Goal: Information Seeking & Learning: Learn about a topic

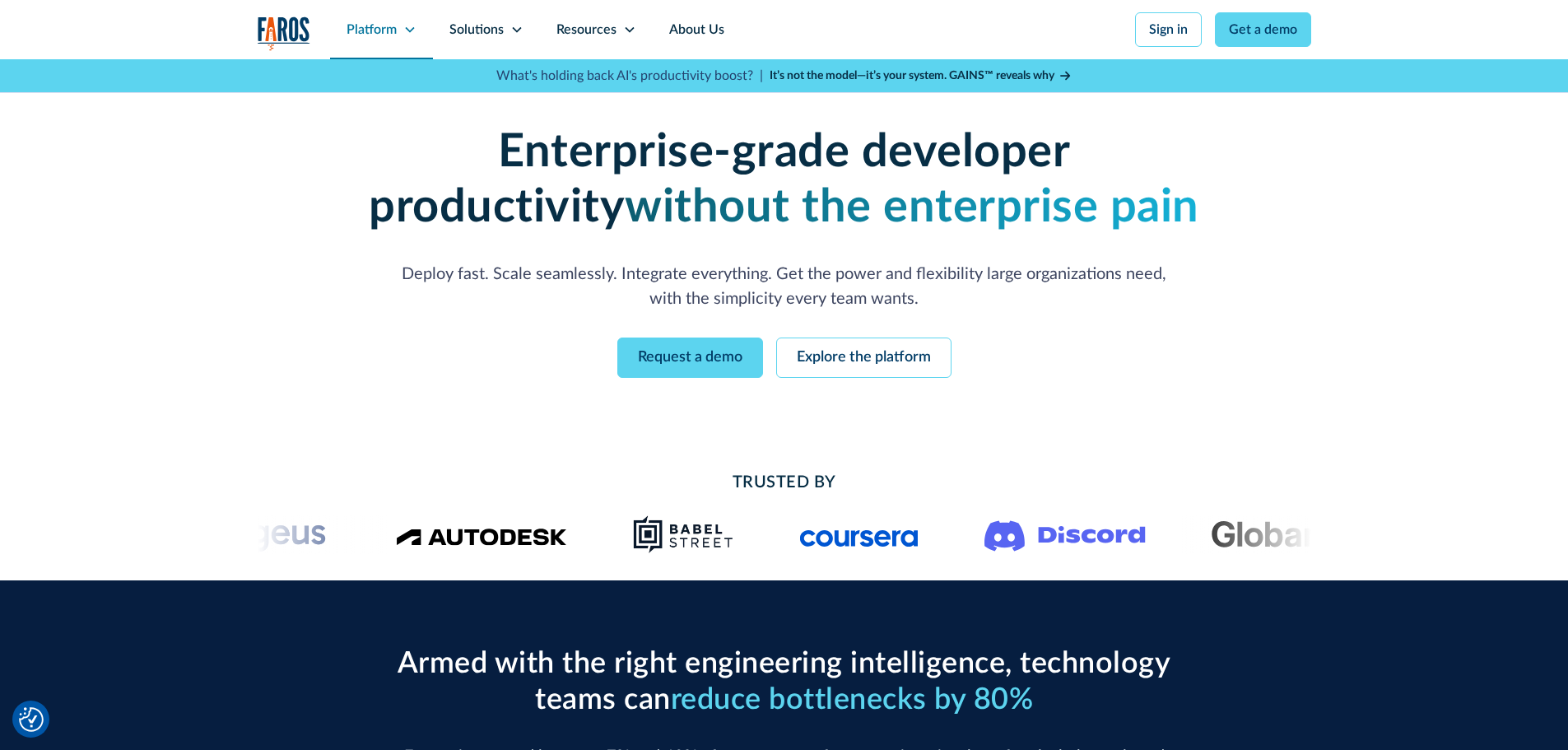
click at [392, 27] on div "Platform" at bounding box center [371, 30] width 50 height 20
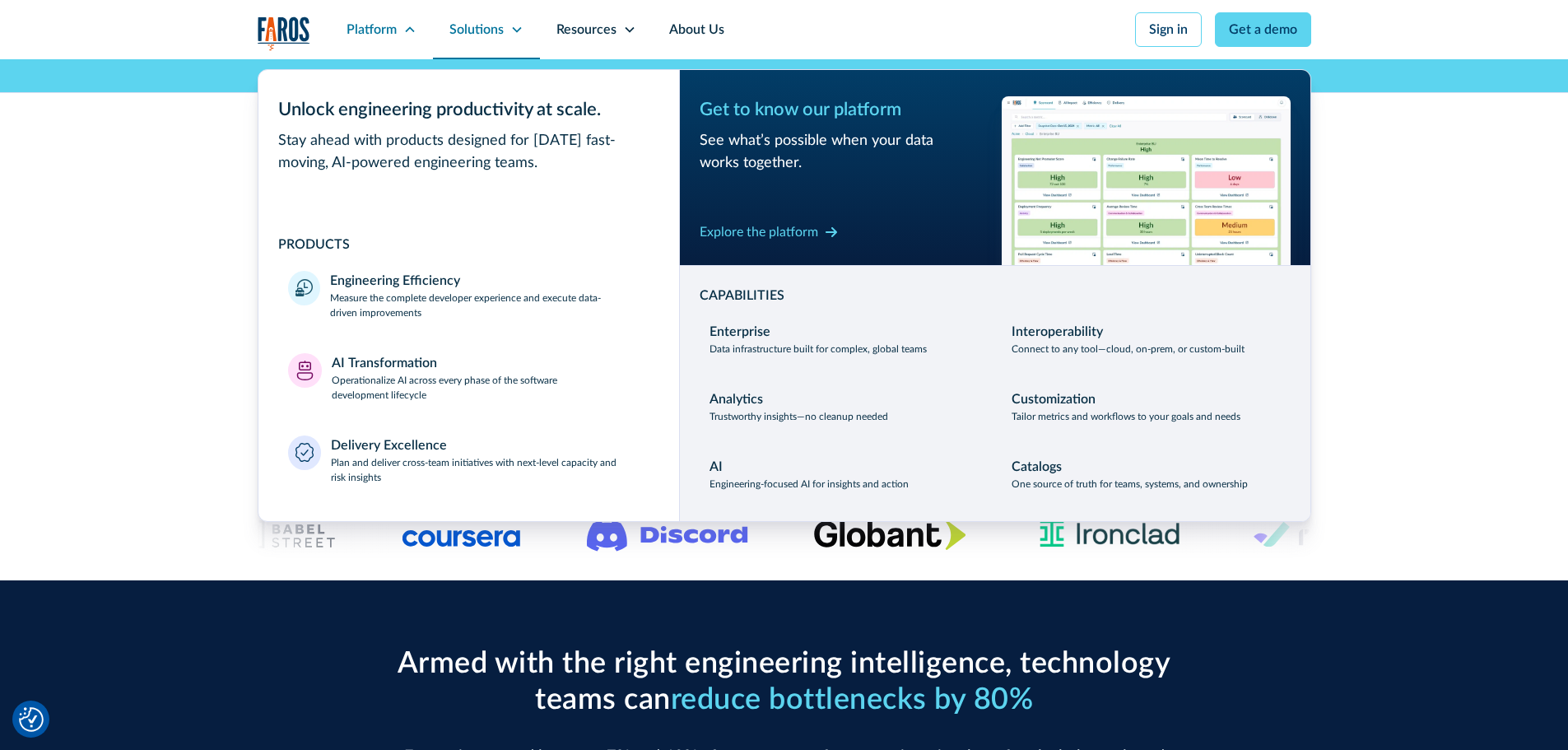
click at [500, 31] on div "Solutions" at bounding box center [477, 30] width 54 height 20
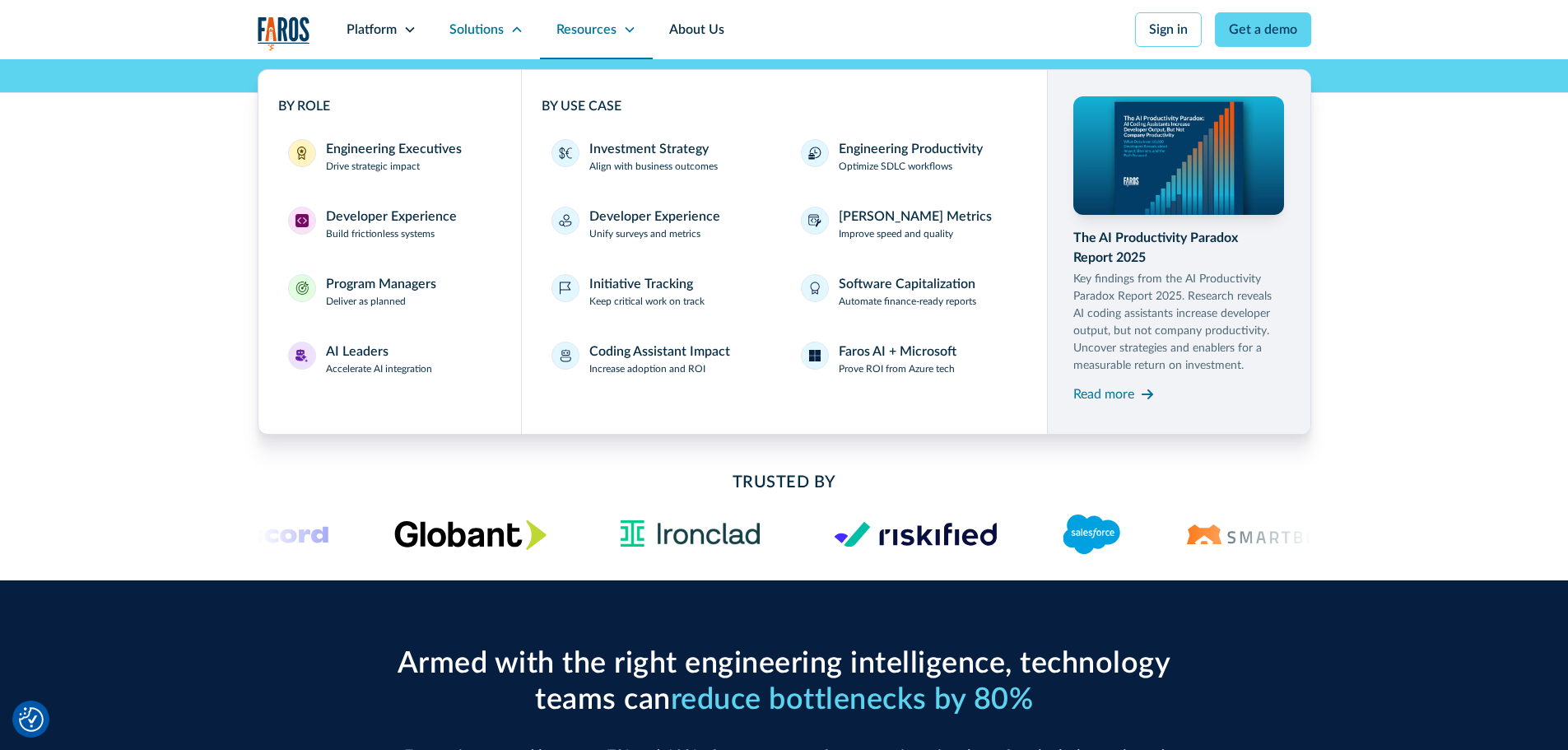
click at [578, 35] on div "Resources" at bounding box center [586, 30] width 60 height 20
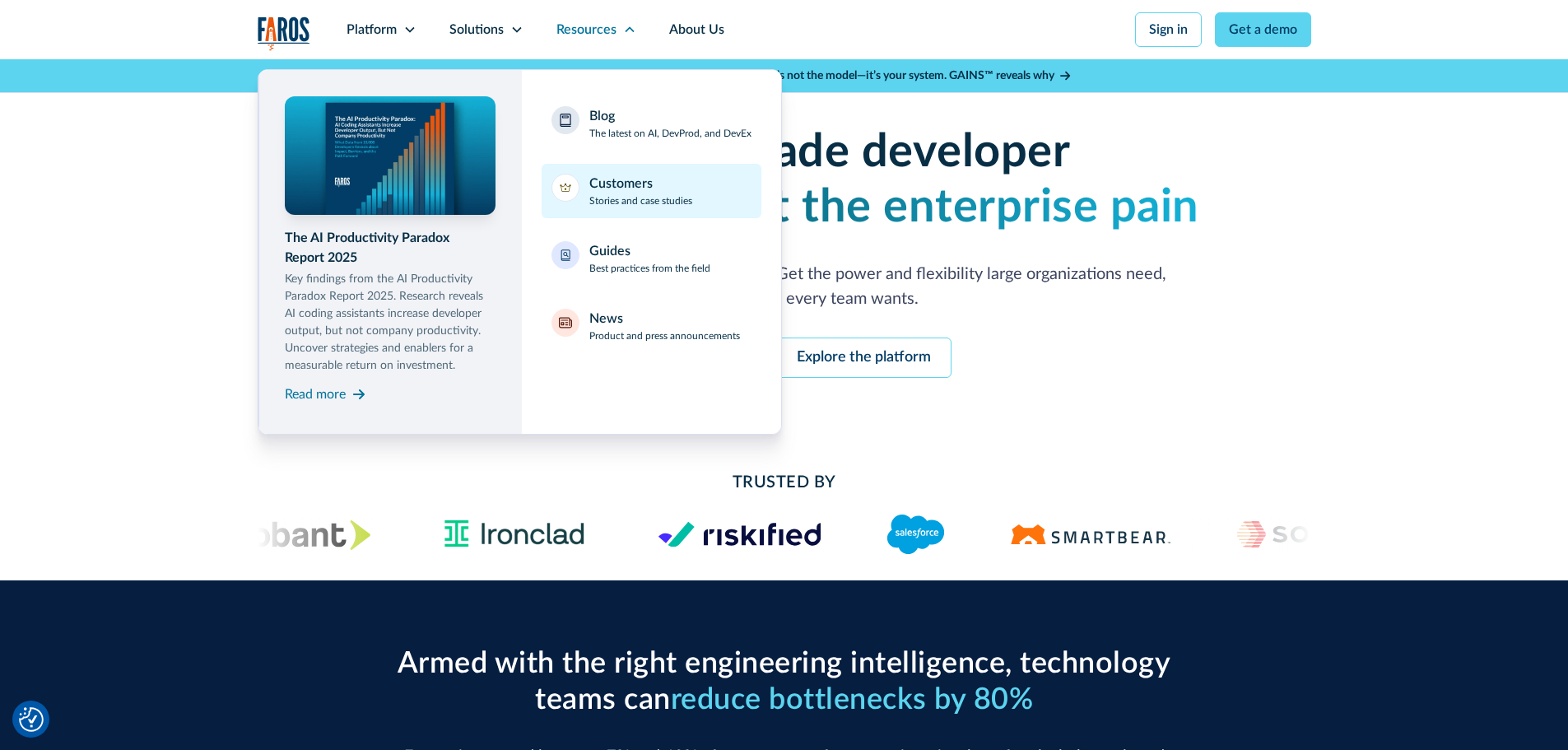
click at [586, 188] on link "Customers Stories and case studies" at bounding box center [652, 191] width 219 height 54
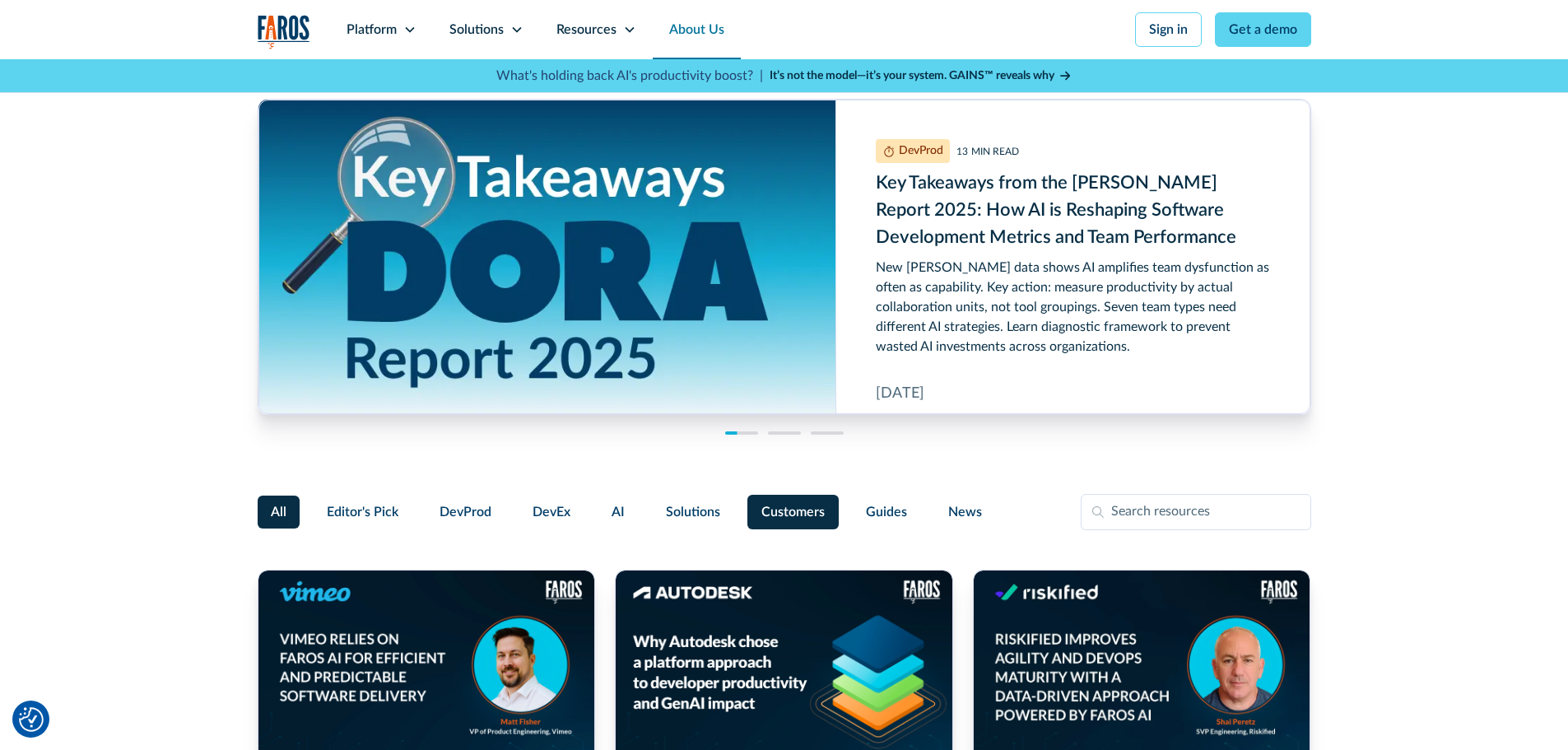
click at [705, 30] on link "About Us" at bounding box center [696, 30] width 88 height 59
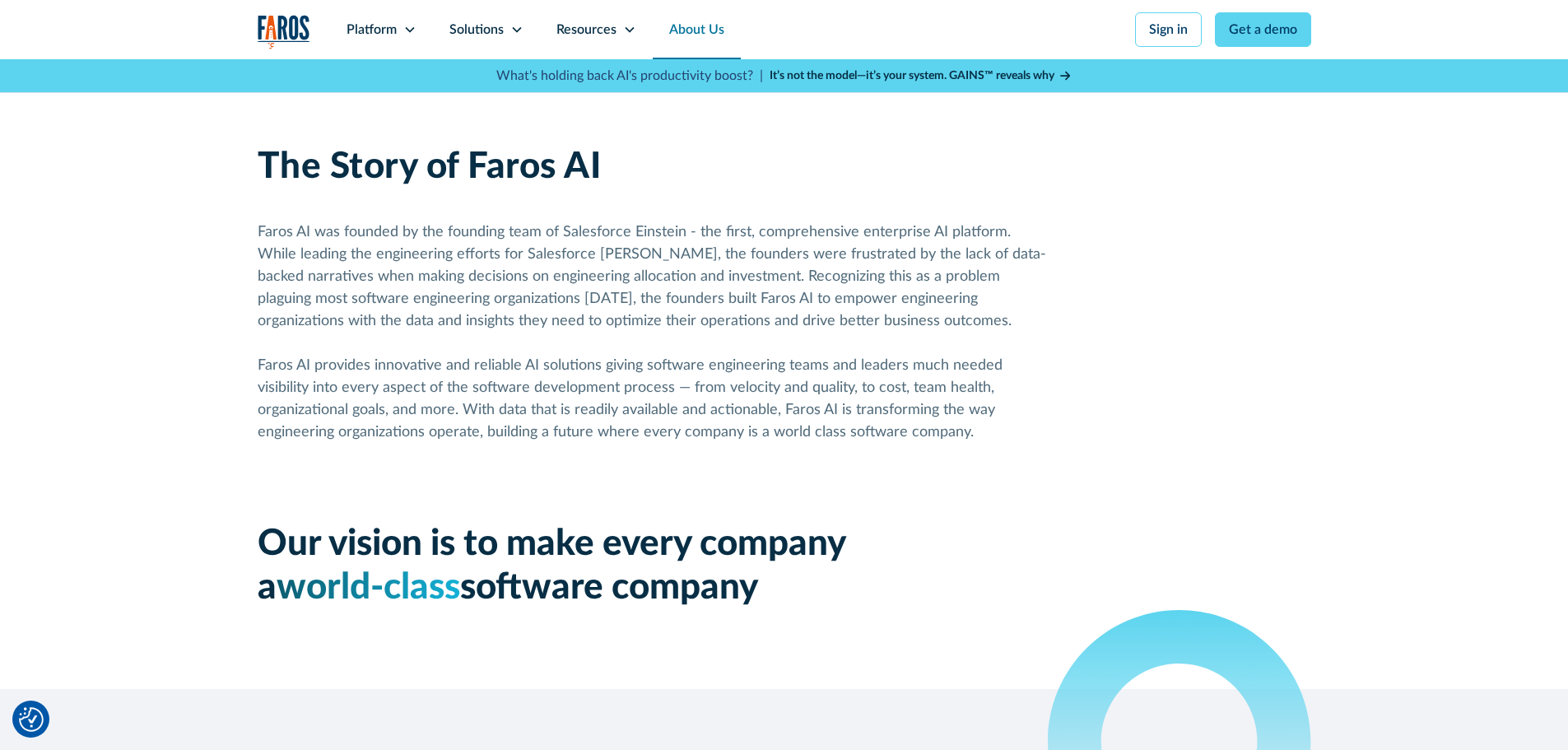
scroll to position [906, 0]
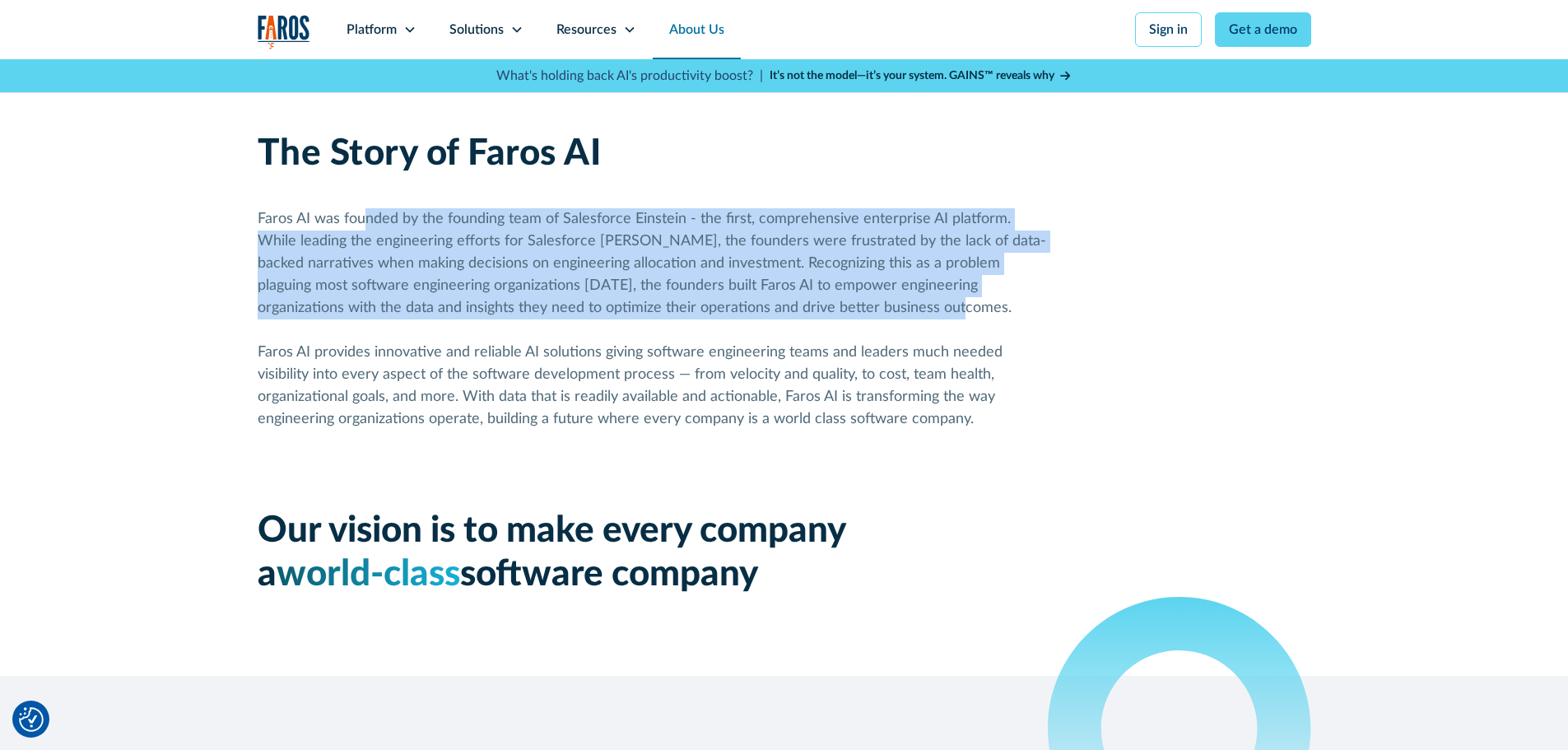
drag, startPoint x: 362, startPoint y: 219, endPoint x: 1006, endPoint y: 299, distance: 648.9
click at [1006, 299] on div "Faros AI was founded by the founding team of Salesforce Einstein - the first, c…" at bounding box center [652, 319] width 790 height 222
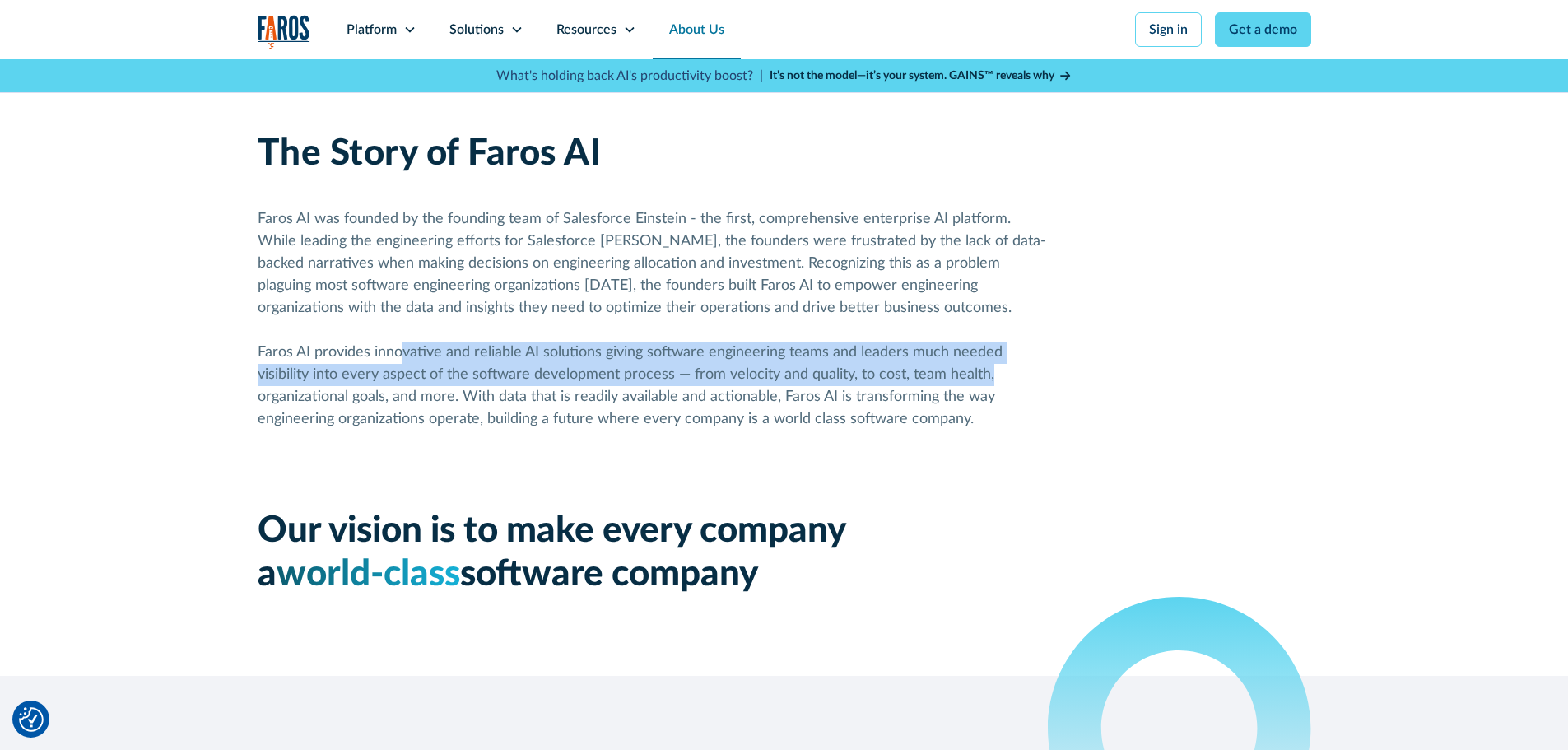
drag, startPoint x: 404, startPoint y: 354, endPoint x: 990, endPoint y: 376, distance: 586.4
click at [990, 376] on div "Faros AI was founded by the founding team of Salesforce Einstein - the first, c…" at bounding box center [652, 319] width 790 height 222
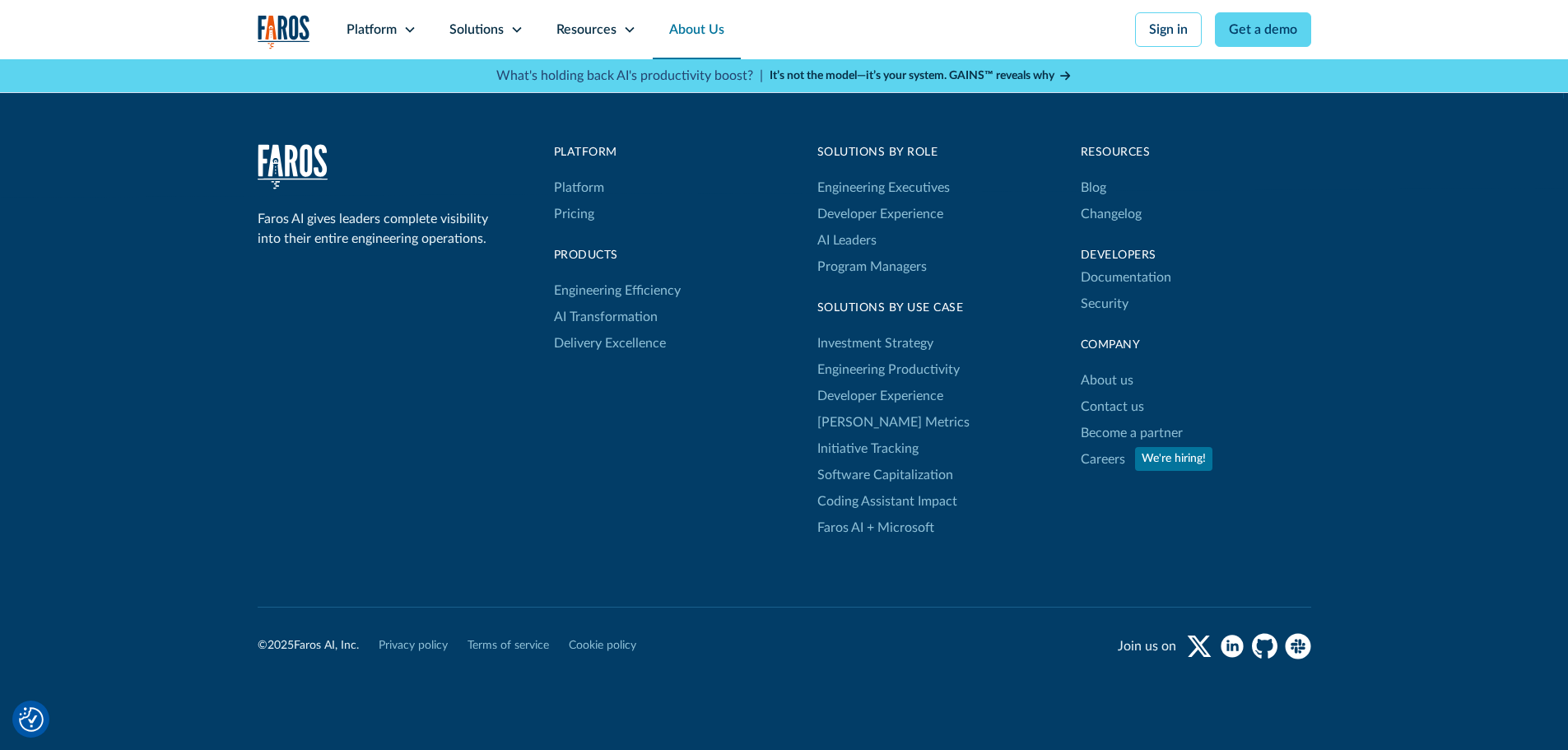
scroll to position [4611, 0]
click at [573, 208] on link "Pricing" at bounding box center [574, 213] width 40 height 26
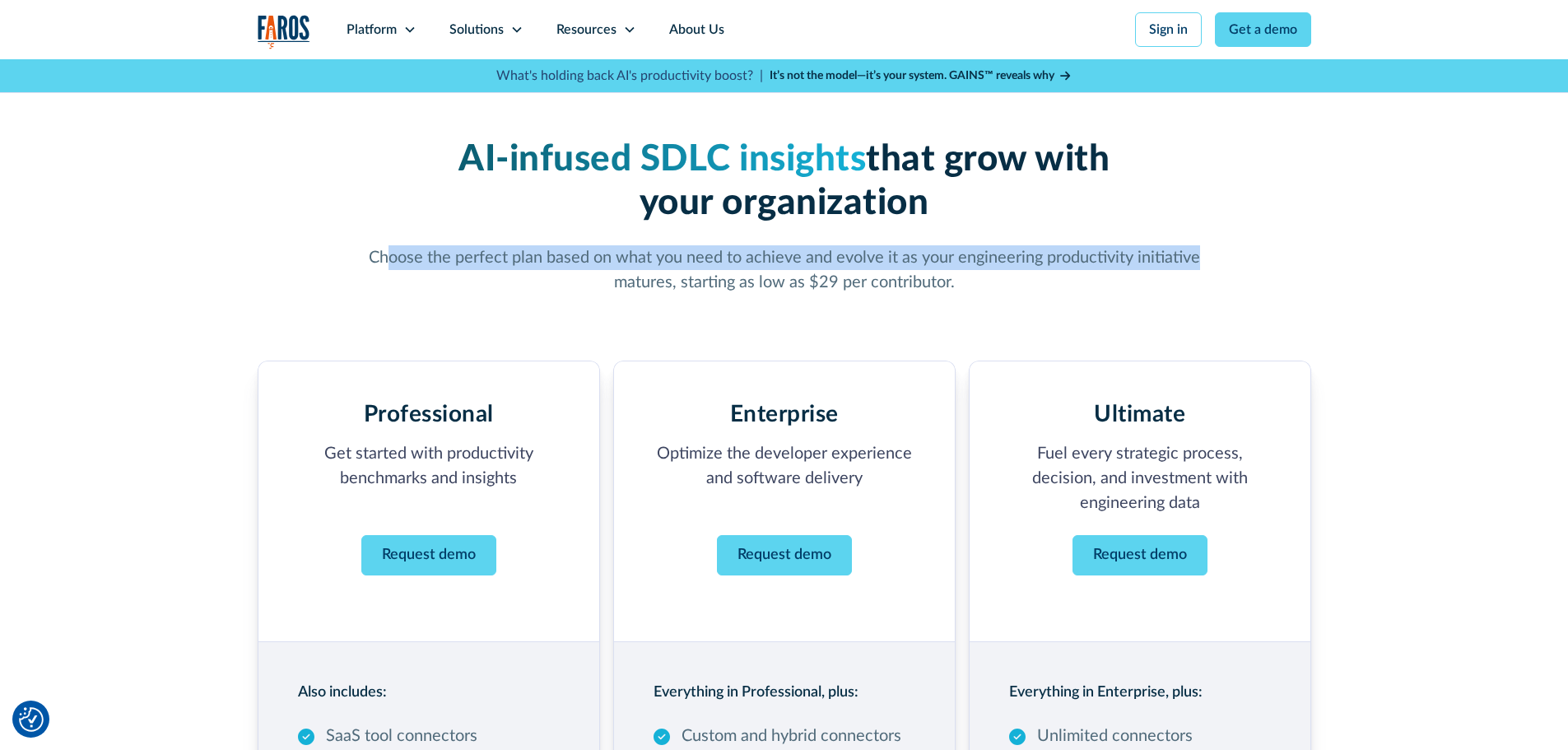
drag, startPoint x: 457, startPoint y: 262, endPoint x: 1200, endPoint y: 263, distance: 743.0
click at [1200, 263] on p "Choose the perfect plan based on what you need to achieve and evolve it as your…" at bounding box center [784, 270] width 843 height 50
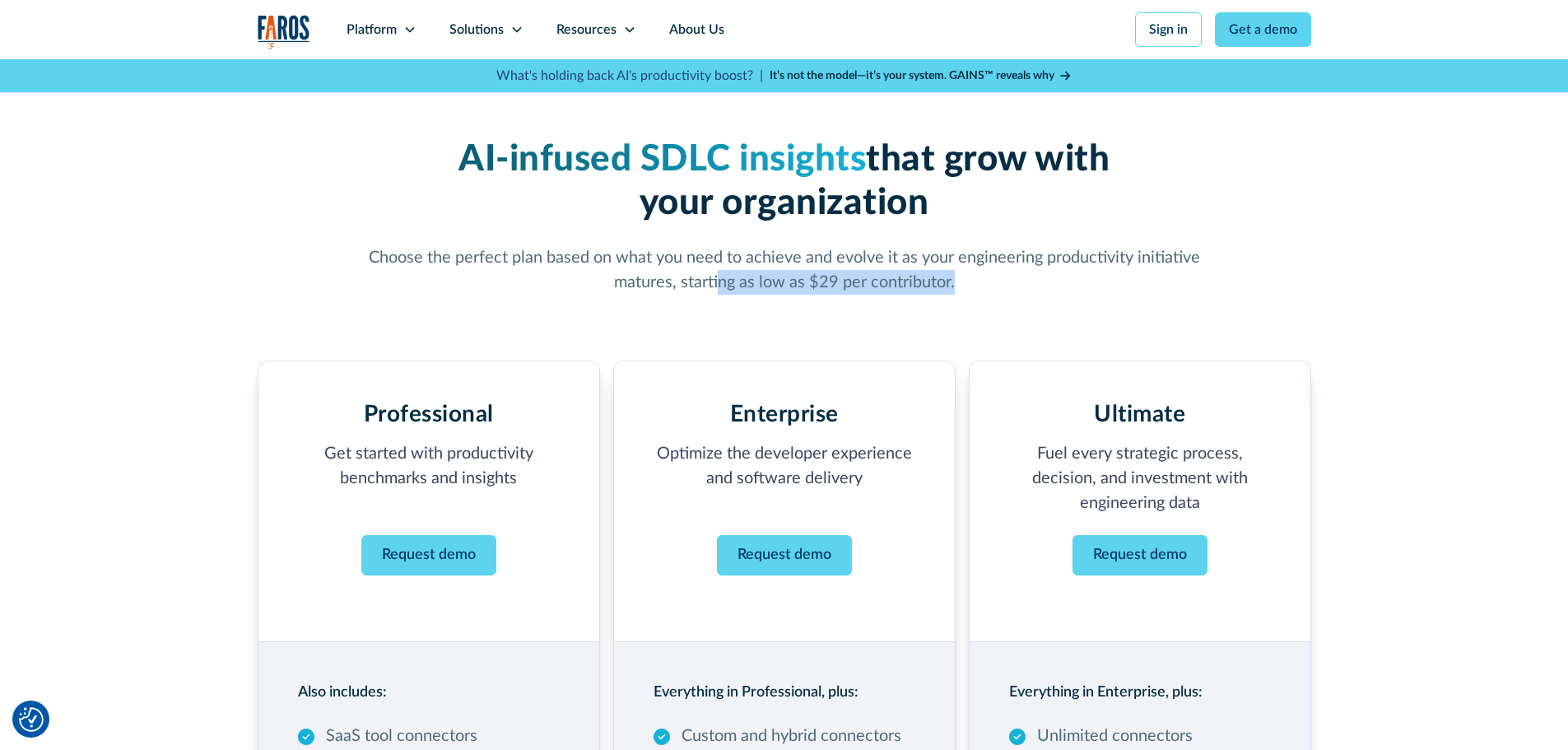
drag, startPoint x: 718, startPoint y: 277, endPoint x: 957, endPoint y: 286, distance: 239.2
click at [957, 286] on p "Choose the perfect plan based on what you need to achieve and evolve it as your…" at bounding box center [784, 270] width 843 height 50
